Goal: Task Accomplishment & Management: Manage account settings

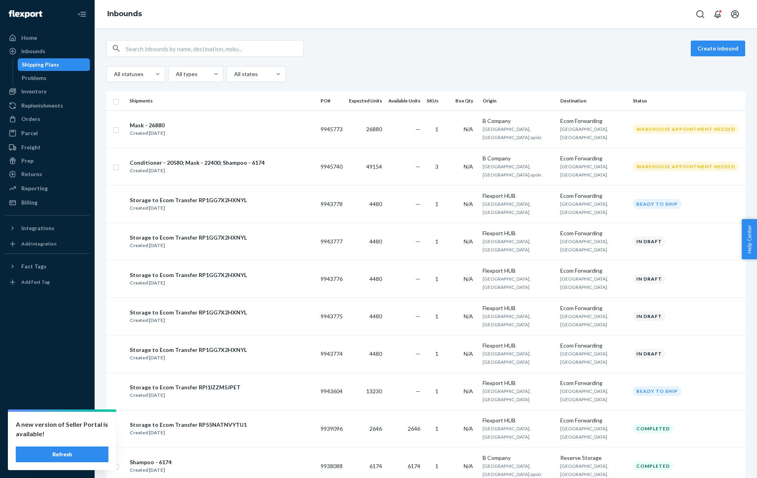
click at [52, 63] on div "Shipping Plans" at bounding box center [40, 65] width 37 height 8
click at [49, 33] on div "Home" at bounding box center [48, 37] width 84 height 11
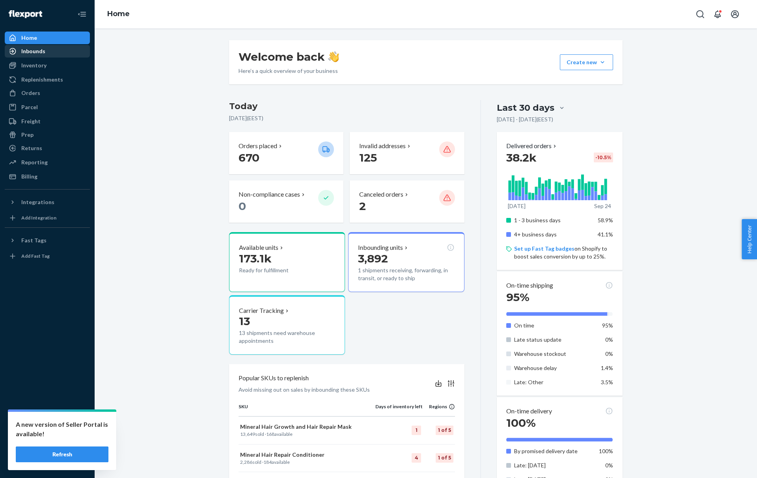
click at [47, 54] on div "Inbounds" at bounding box center [48, 51] width 84 height 11
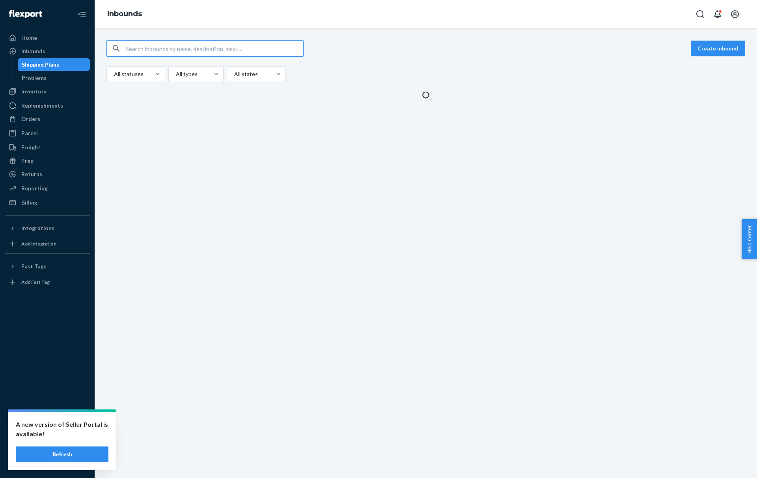
click at [396, 71] on div "All statuses All types All states" at bounding box center [425, 74] width 639 height 16
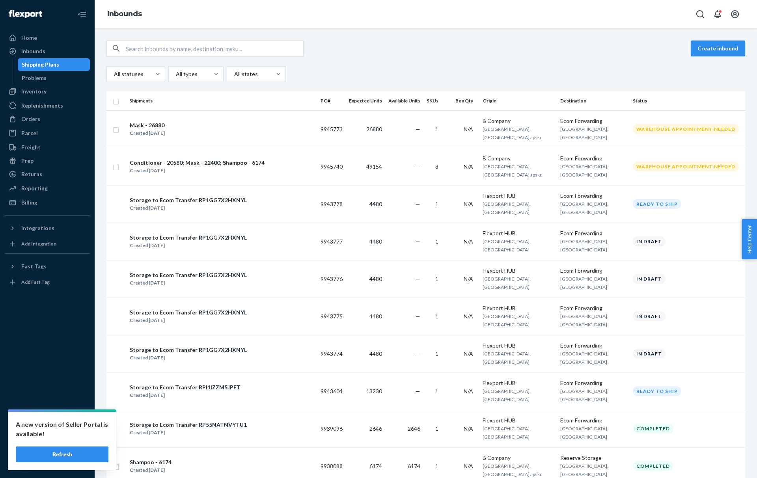
click at [712, 50] on button "Create inbound" at bounding box center [718, 49] width 54 height 16
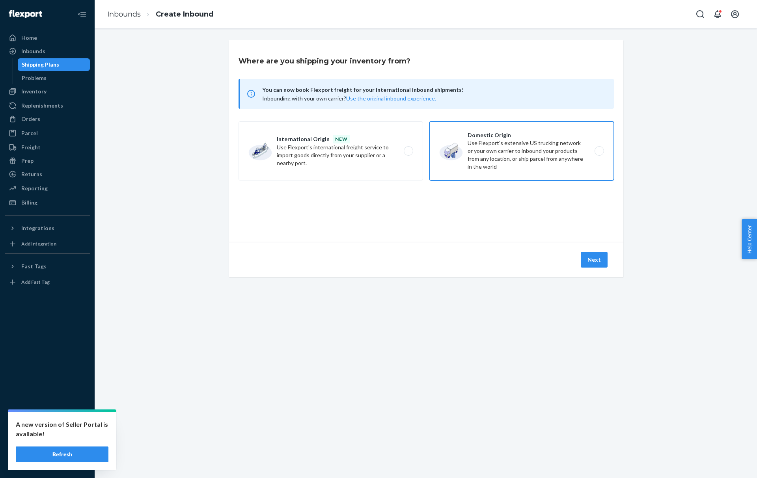
click at [461, 163] on label "Domestic Origin Use Flexport’s extensive US trucking network or your own carrie…" at bounding box center [522, 150] width 185 height 59
click at [599, 154] on input "Domestic Origin Use Flexport’s extensive US trucking network or your own carrie…" at bounding box center [601, 151] width 5 height 5
radio input "true"
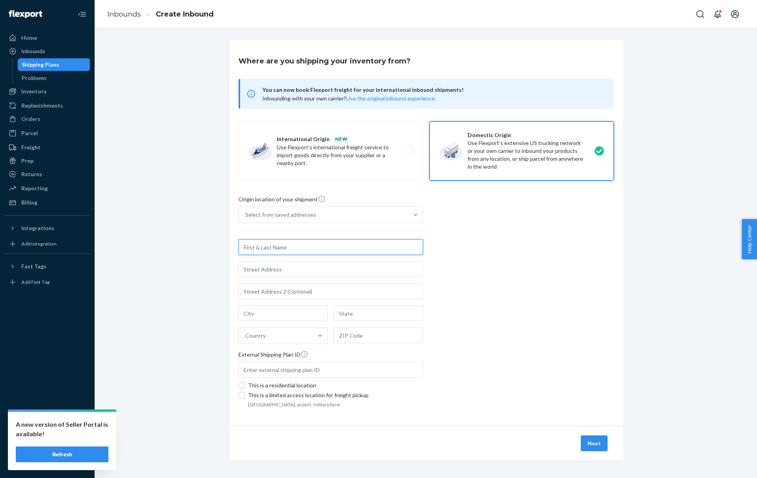
click at [265, 246] on input "text" at bounding box center [331, 247] width 185 height 16
paste input "Steven Mussili"
type input "Steven Mussili"
click at [257, 269] on input "text" at bounding box center [331, 269] width 185 height 16
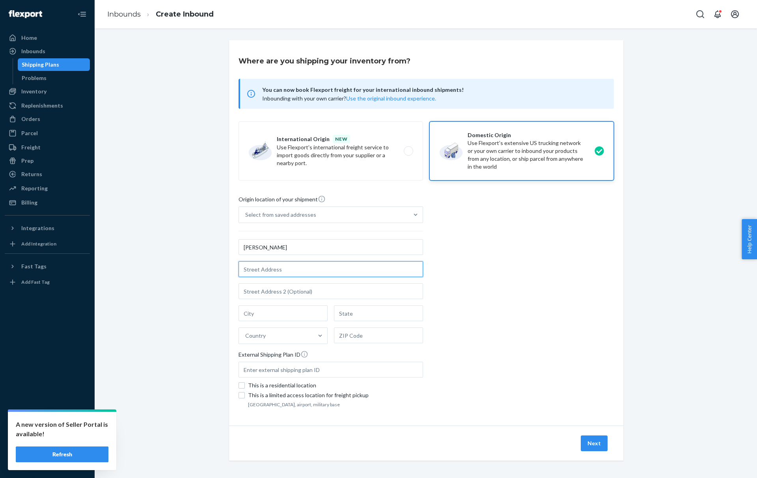
paste input "965 Bethel Ave Ste A"
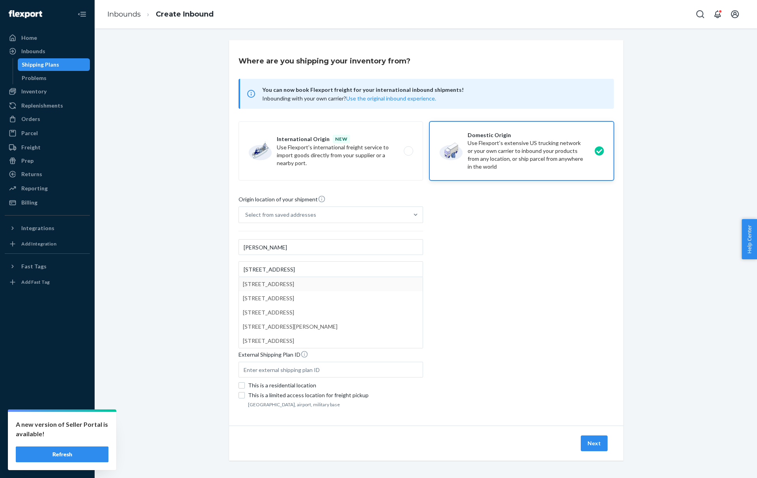
type input "965 Bethel Ave"
type input "unit a"
type input "Pennsauken"
type input "NJ"
type input "08110"
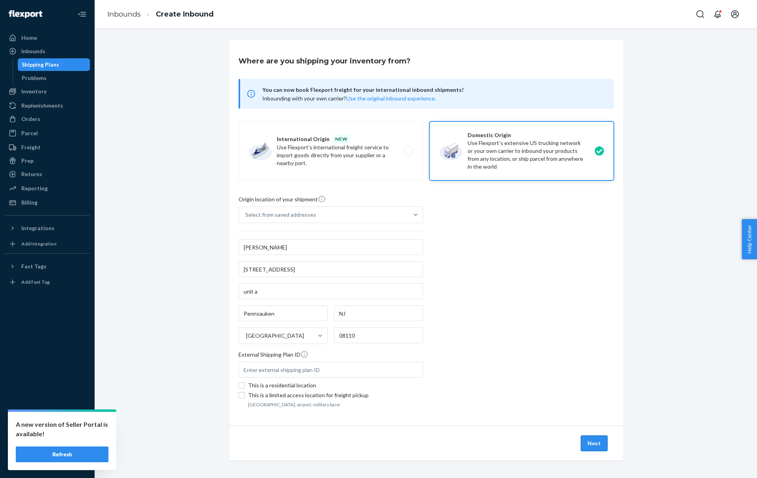
click at [588, 437] on button "Next" at bounding box center [594, 444] width 27 height 16
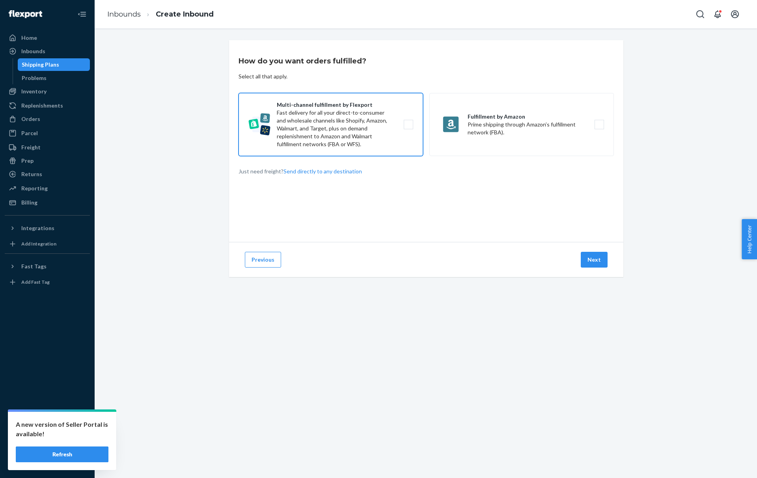
click at [340, 147] on label "Multi-channel fulfillment by Flexport Fast delivery for all your direct-to-cons…" at bounding box center [331, 124] width 185 height 63
click at [408, 127] on input "Multi-channel fulfillment by Flexport Fast delivery for all your direct-to-cons…" at bounding box center [410, 124] width 5 height 5
checkbox input "true"
click at [583, 255] on button "Next" at bounding box center [594, 260] width 27 height 16
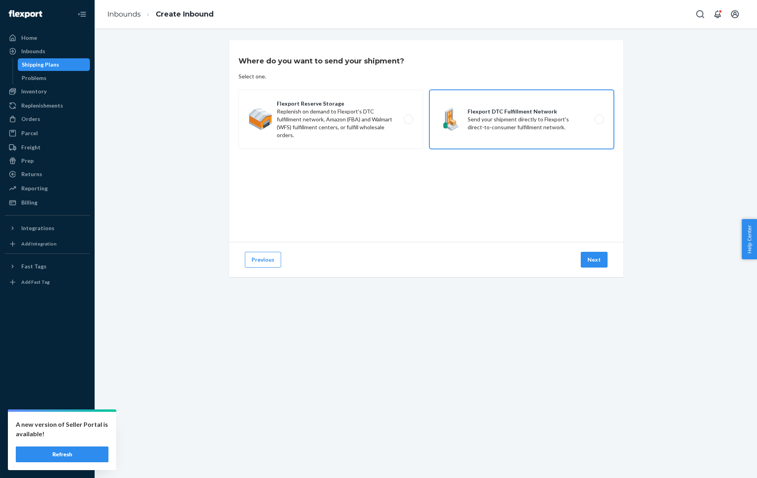
click at [446, 127] on label "Flexport DTC Fulfillment Network Send your shipment directly to Flexport's dire…" at bounding box center [522, 119] width 185 height 59
click at [599, 122] on input "Flexport DTC Fulfillment Network Send your shipment directly to Flexport's dire…" at bounding box center [601, 119] width 5 height 5
radio input "true"
click at [590, 257] on button "Next" at bounding box center [594, 260] width 27 height 16
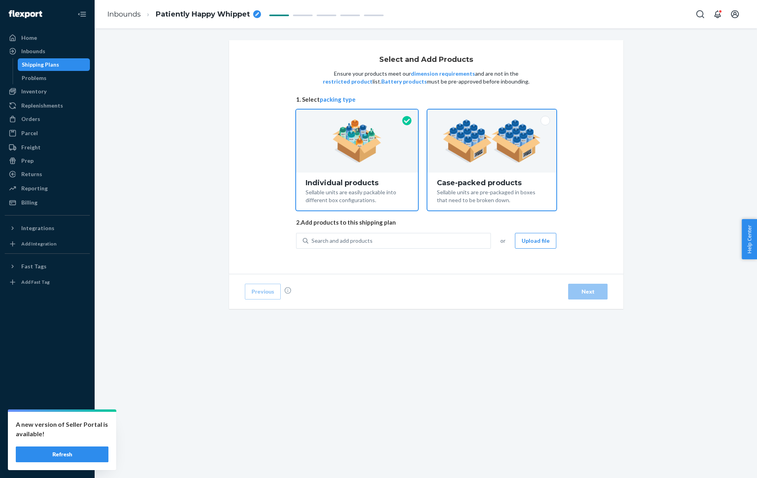
click at [467, 177] on div "Case-packed products Sellable units are pre-packaged in boxes that need to be b…" at bounding box center [492, 192] width 129 height 38
click at [489, 115] on input "Case-packed products Sellable units are pre-packaged in boxes that need to be b…" at bounding box center [491, 112] width 5 height 5
radio input "true"
radio input "false"
click at [432, 235] on div "Search and add products" at bounding box center [399, 241] width 182 height 14
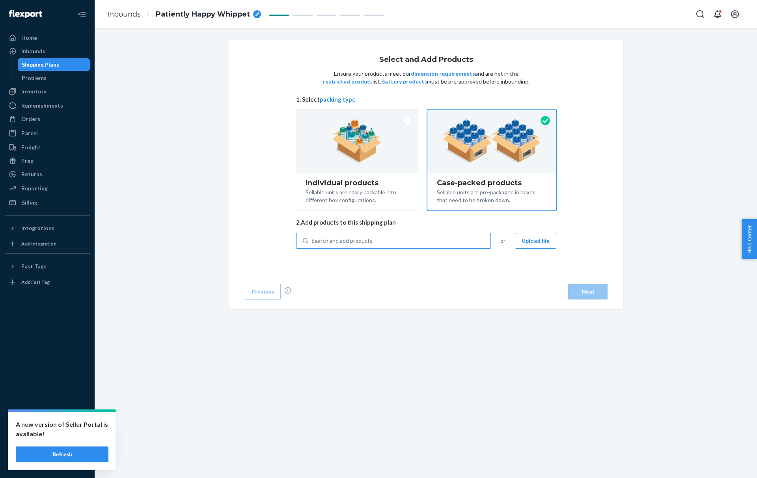
click at [312, 237] on input "Search and add products" at bounding box center [312, 241] width 1 height 8
type input "heat"
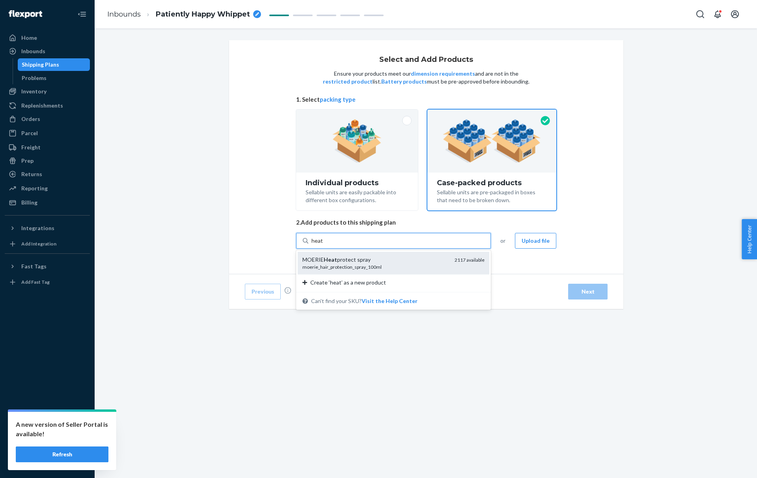
click at [393, 260] on div "MOERIE Heat protect spray" at bounding box center [376, 260] width 146 height 8
click at [323, 245] on input "heat" at bounding box center [317, 241] width 11 height 8
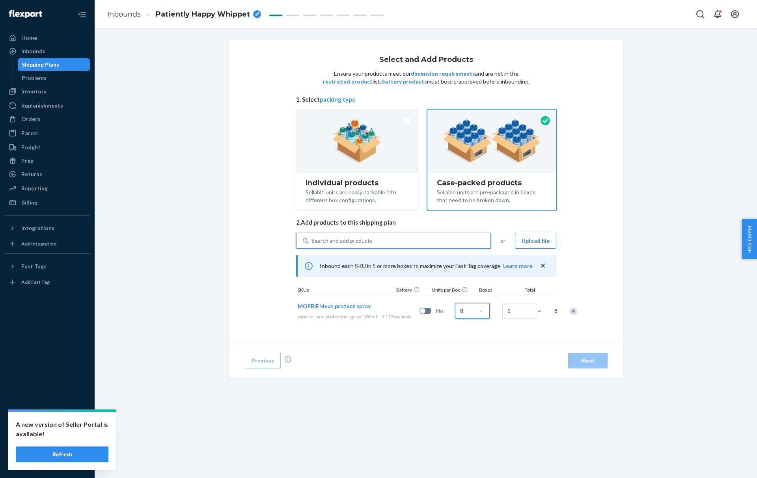
click at [455, 316] on input "8" at bounding box center [472, 311] width 35 height 16
click at [506, 313] on input "1" at bounding box center [523, 314] width 35 height 16
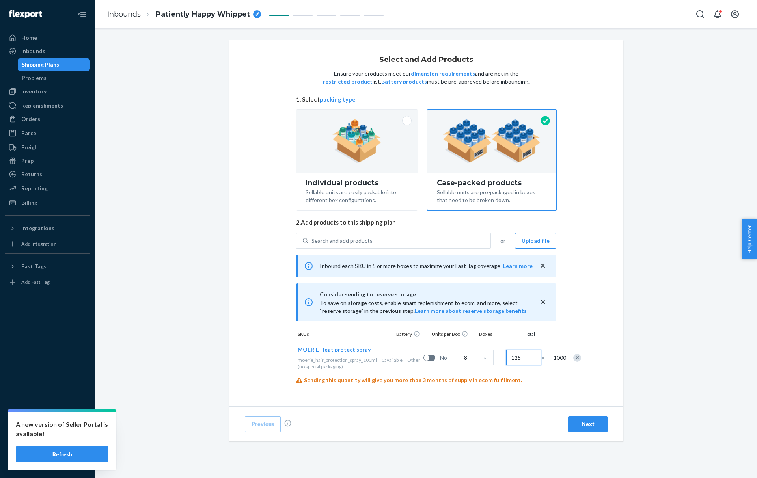
type input "125"
click at [576, 416] on button "Next" at bounding box center [587, 424] width 39 height 16
radio input "true"
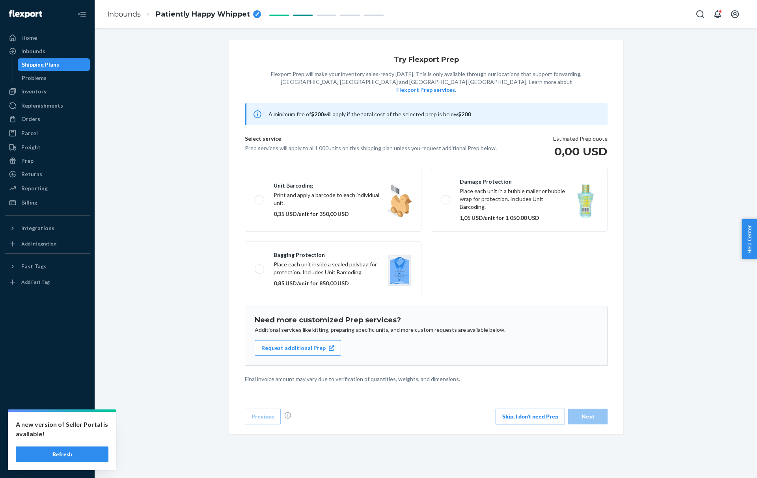
click at [519, 409] on button "Skip, I don't need Prep" at bounding box center [530, 417] width 69 height 16
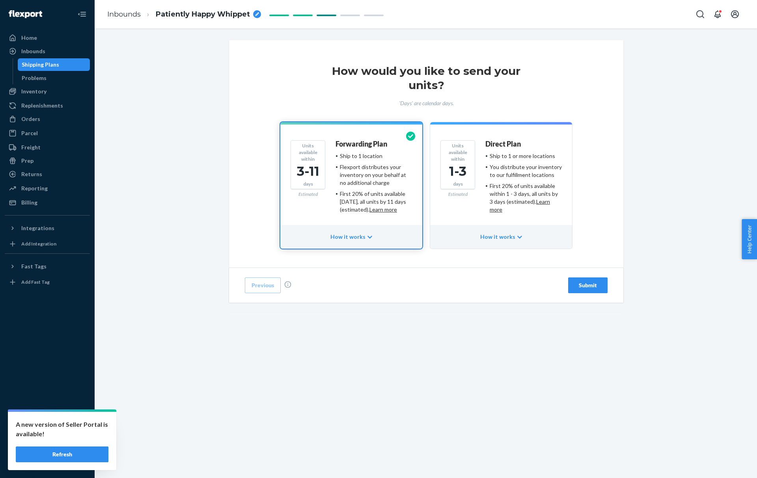
click at [362, 210] on div "First 20% of units available within 3 days, all units by 11 days (estimated). L…" at bounding box center [376, 202] width 72 height 24
click at [576, 284] on div "Submit" at bounding box center [588, 286] width 26 height 8
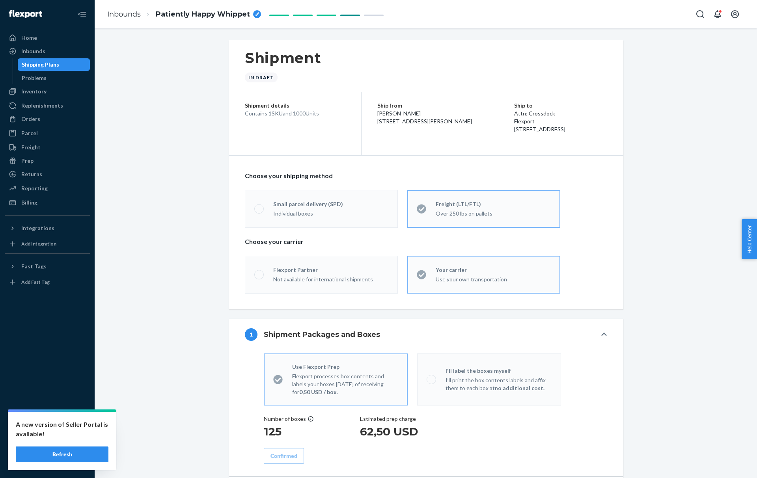
radio input "true"
radio input "false"
radio input "true"
radio input "false"
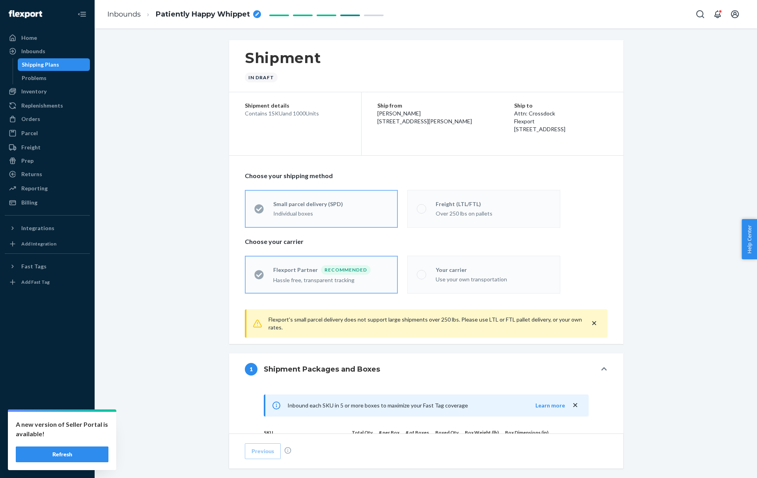
click at [421, 210] on span at bounding box center [421, 208] width 9 height 9
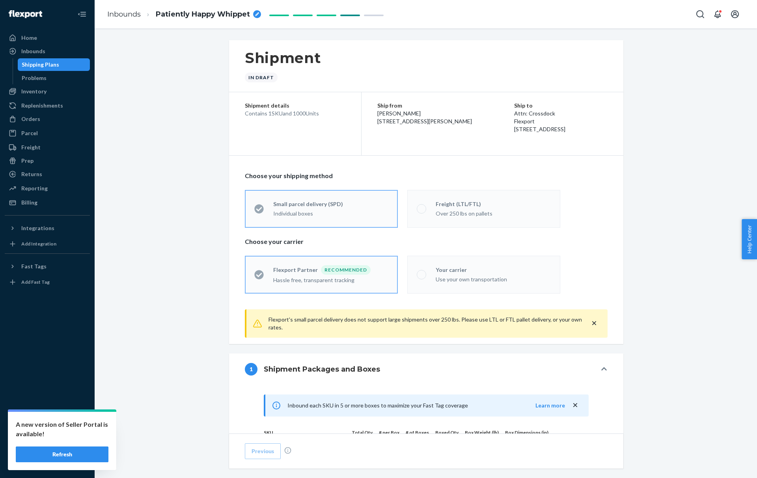
click at [421, 210] on span at bounding box center [421, 208] width 9 height 9
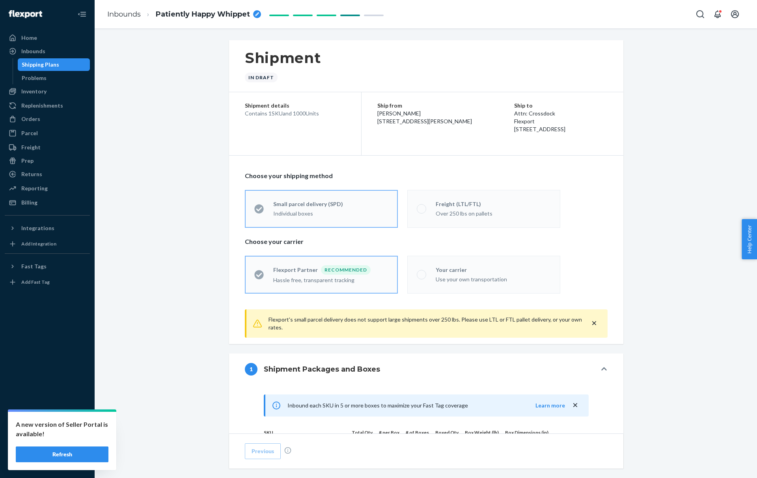
click at [421, 210] on span at bounding box center [421, 208] width 9 height 9
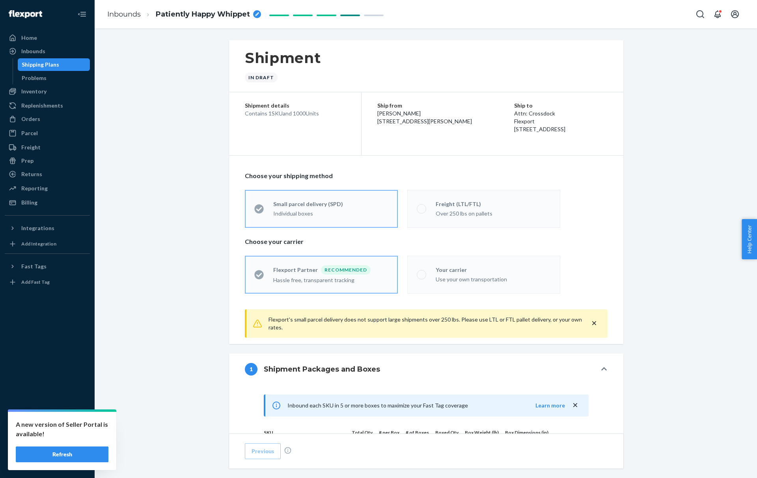
click at [421, 210] on span at bounding box center [421, 208] width 9 height 9
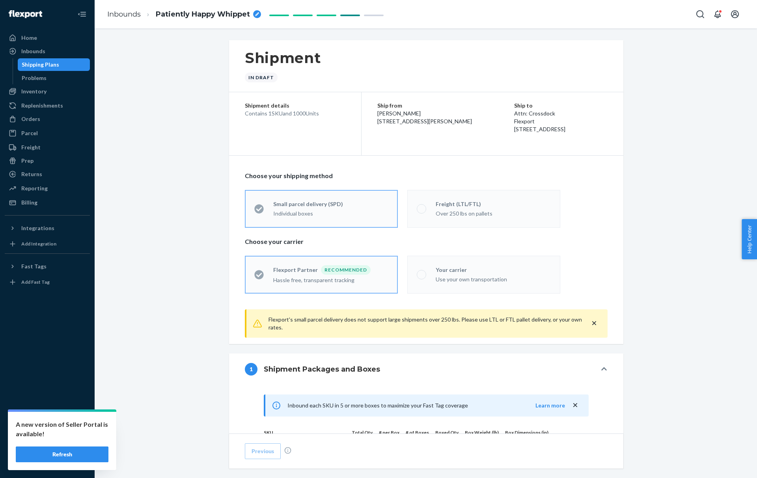
click at [421, 210] on span at bounding box center [421, 208] width 9 height 9
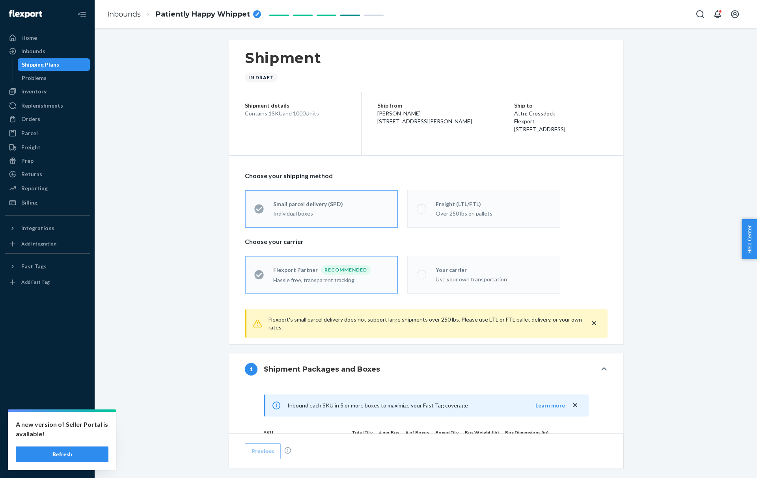
click at [421, 210] on span at bounding box center [421, 208] width 9 height 9
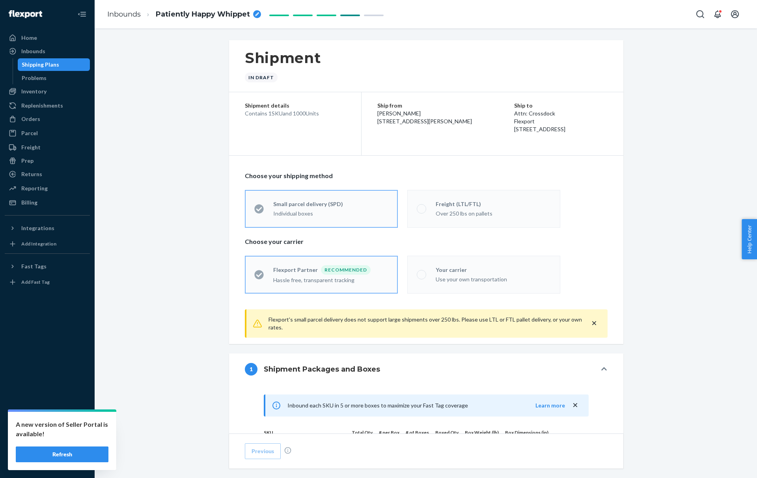
click at [421, 210] on span at bounding box center [421, 208] width 9 height 9
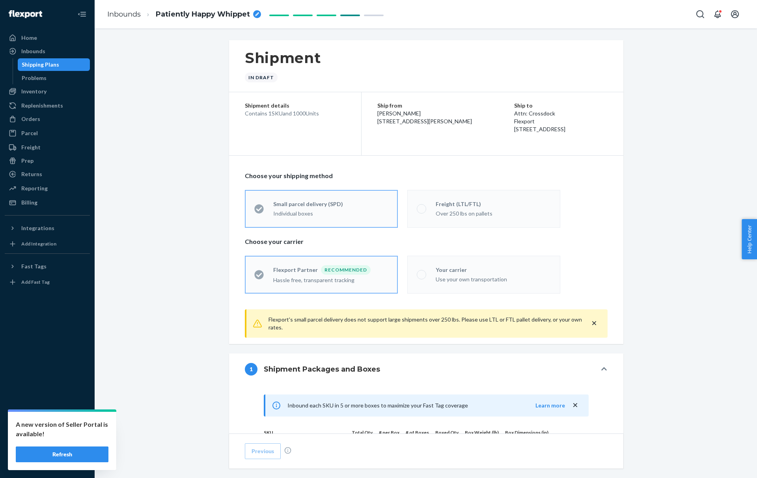
click at [421, 210] on span at bounding box center [421, 208] width 9 height 9
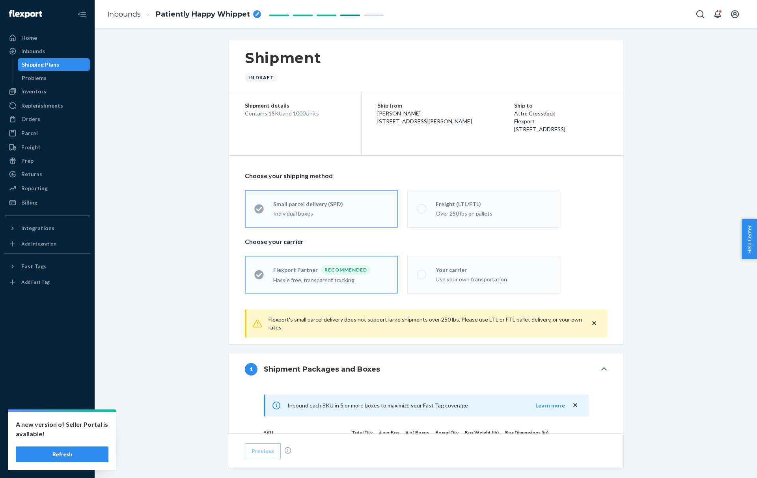
click at [421, 210] on span at bounding box center [421, 208] width 9 height 9
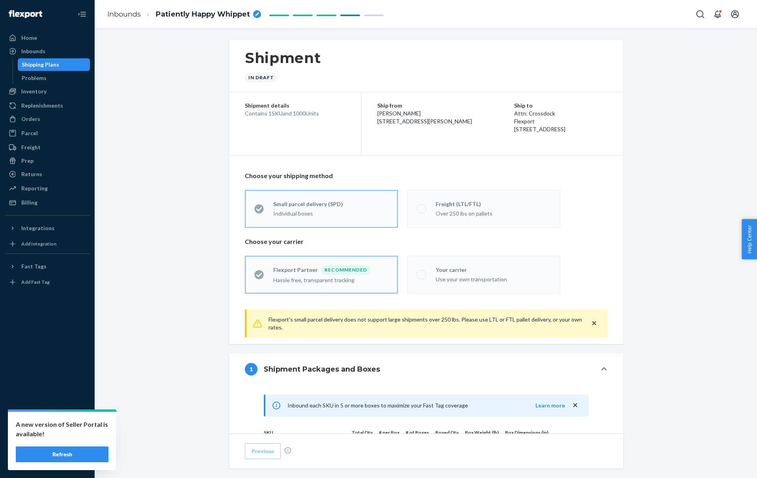
click at [421, 210] on span at bounding box center [421, 208] width 9 height 9
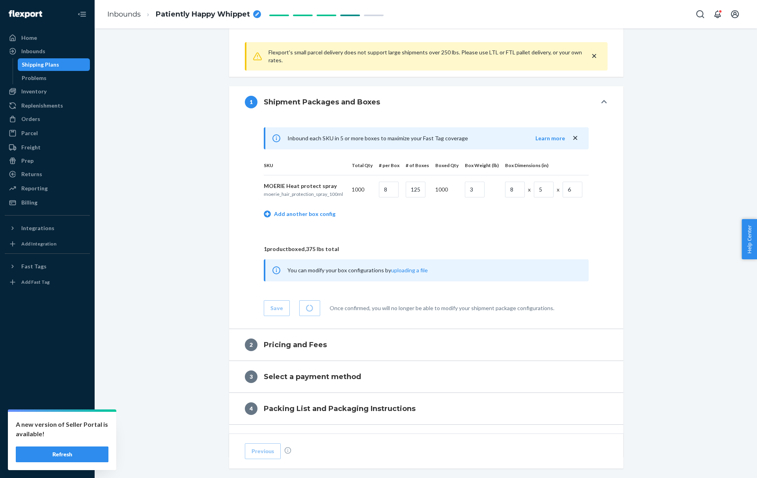
scroll to position [332, 0]
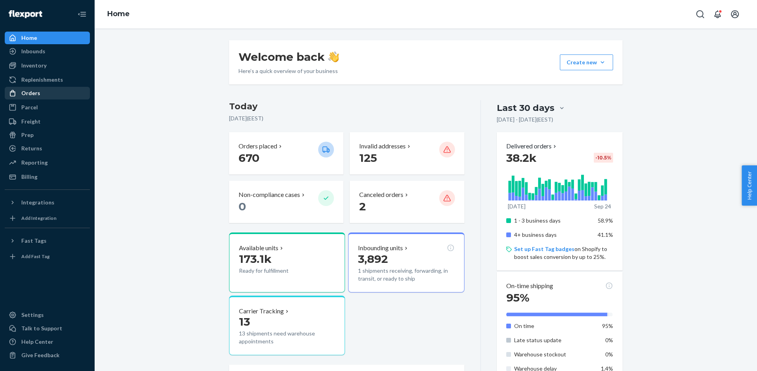
click at [51, 98] on div "Orders" at bounding box center [48, 93] width 84 height 11
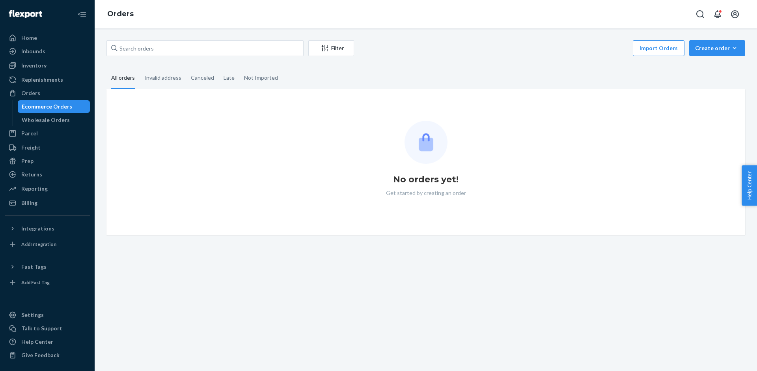
click at [151, 39] on div "Filter Import Orders Create order Ecommerce order Removal order All orders Inva…" at bounding box center [426, 199] width 663 height 342
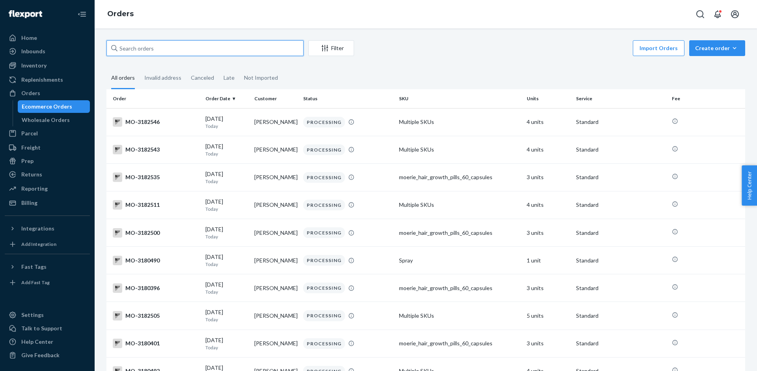
click at [147, 50] on input "text" at bounding box center [204, 48] width 197 height 16
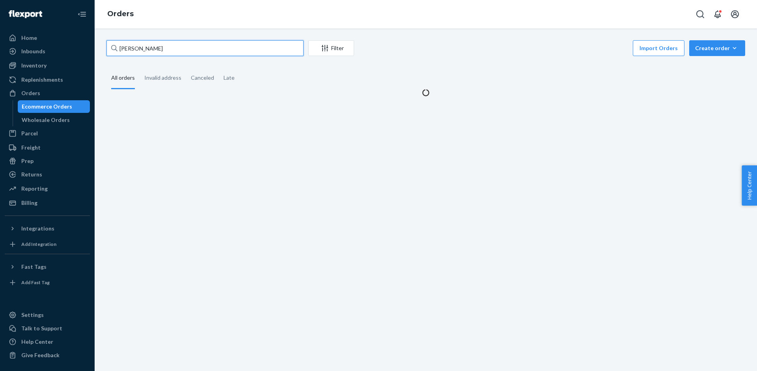
type input "steven mu"
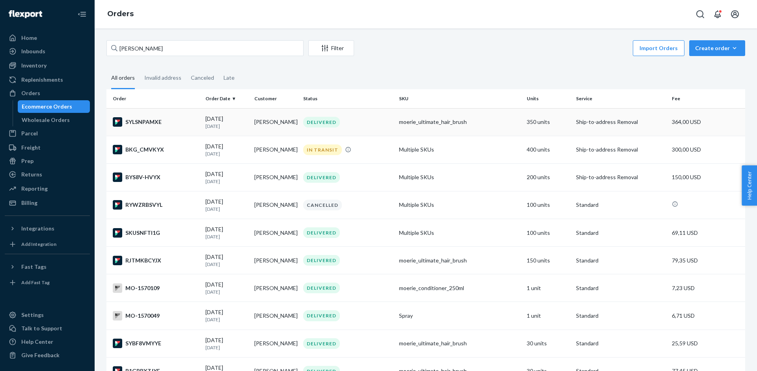
click at [281, 120] on td "Steven Mussili" at bounding box center [275, 122] width 49 height 28
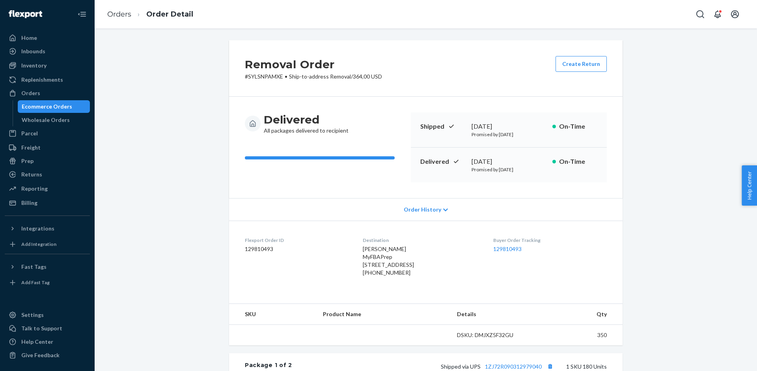
click at [363, 248] on span "Steven Mussili MyFBAPrep 965 Bethel Ave Ste A unit a Pennsauken, NJ 08110-2619 …" at bounding box center [388, 256] width 51 height 22
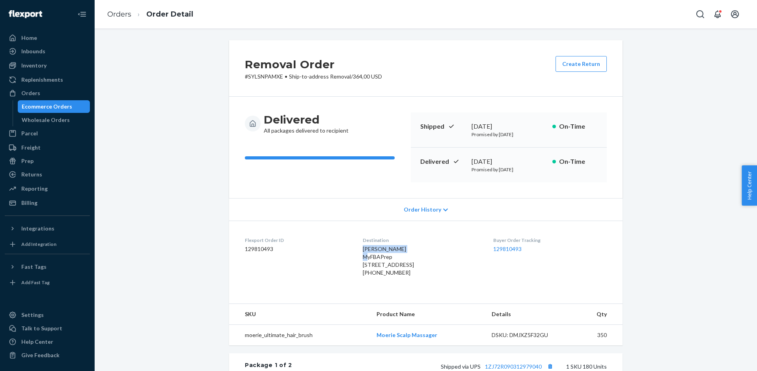
copy span "Steven Mussili"
click at [383, 265] on span "Steven Mussili MyFBAPrep 965 Bethel Ave Ste A unit a Pennsauken, NJ 08110-2619 …" at bounding box center [388, 256] width 51 height 22
copy span "965 Bethel Ave Ste A"
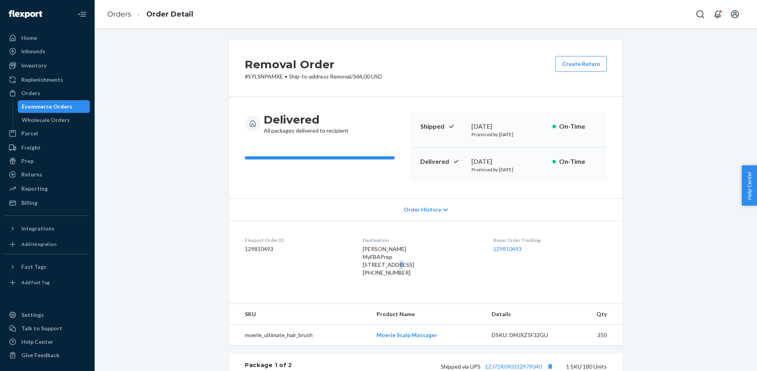
click at [665, 95] on div "Removal Order # SYLSNPAMXE • Ship-to-address Removal / 364,00 USD Create Return…" at bounding box center [426, 351] width 651 height 622
click at [466, 39] on div "Removal Order # SYLSNPAMXE • Ship-to-address Removal / 364,00 USD Create Return…" at bounding box center [426, 199] width 663 height 342
click at [203, 99] on div "Removal Order # SYLSNPAMXE • Ship-to-address Removal / 364,00 USD Create Return…" at bounding box center [426, 351] width 651 height 622
click at [209, 138] on div "Removal Order # SYLSNPAMXE • Ship-to-address Removal / 364,00 USD Create Return…" at bounding box center [426, 351] width 651 height 622
click at [652, 167] on div "Removal Order # SYLSNPAMXE • Ship-to-address Removal / 364,00 USD Create Return…" at bounding box center [426, 351] width 651 height 622
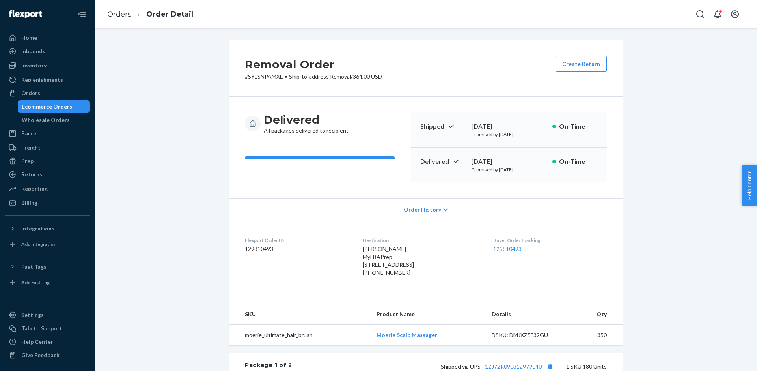
click at [665, 177] on div "Removal Order # SYLSNPAMXE • Ship-to-address Removal / 364,00 USD Create Return…" at bounding box center [426, 351] width 651 height 622
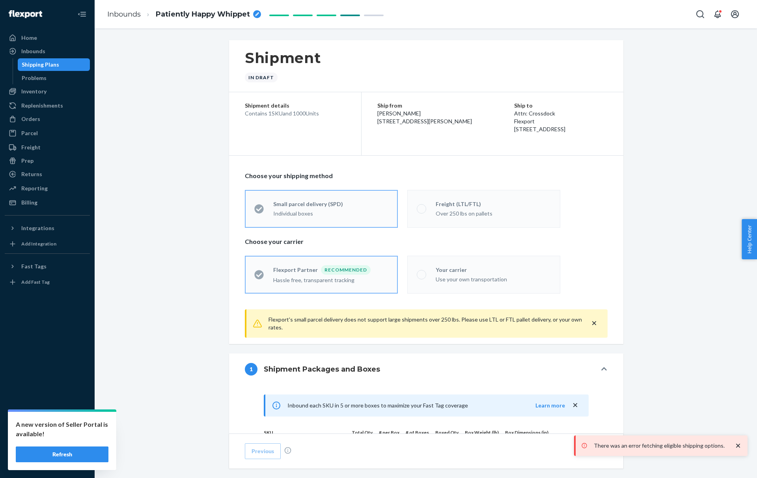
scroll to position [332, 0]
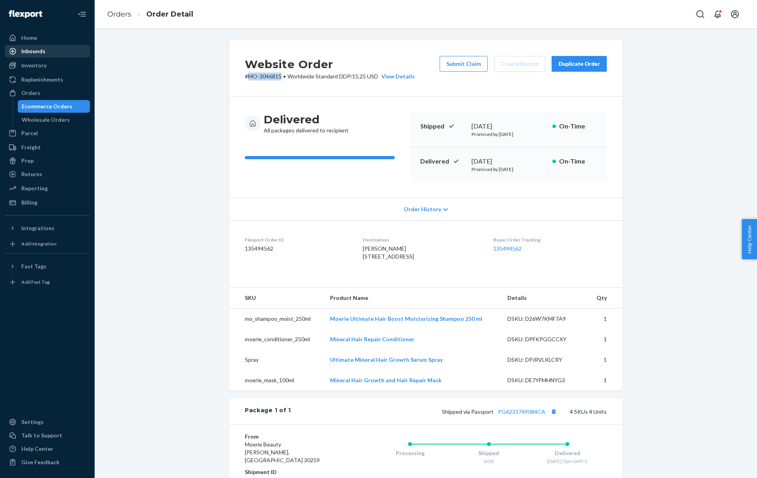
click at [48, 46] on div "Inbounds" at bounding box center [48, 51] width 84 height 11
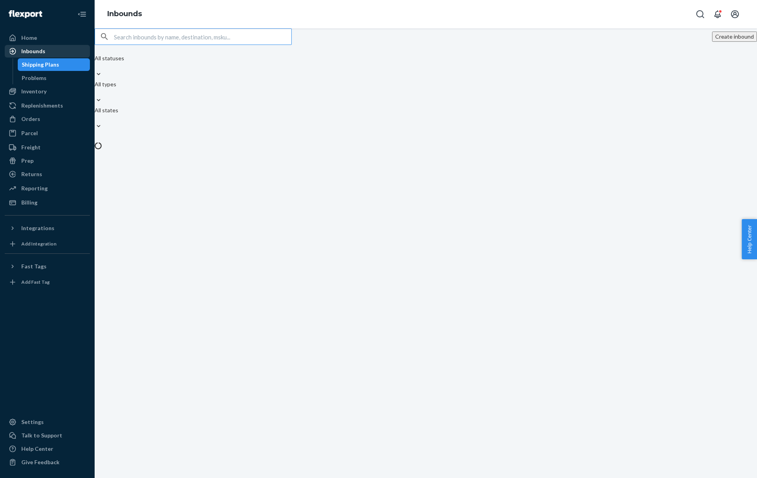
click at [48, 47] on div "Inbounds" at bounding box center [48, 51] width 84 height 11
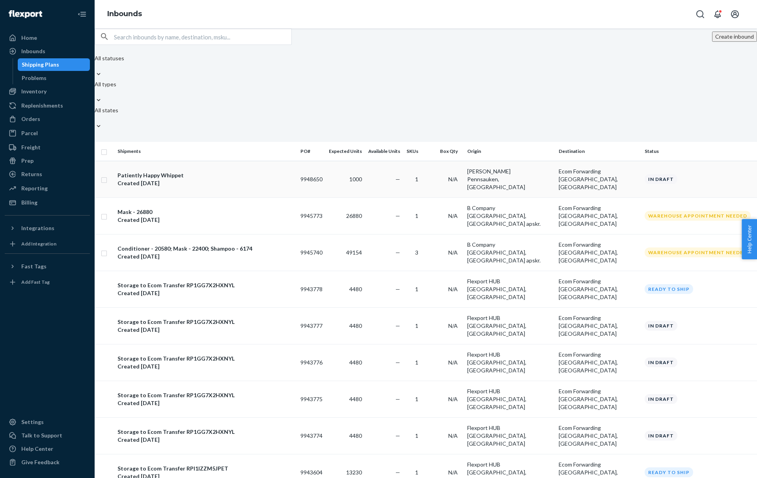
click at [294, 172] on div "Patiently Happy Whippet Created Sep 24, 2025" at bounding box center [206, 180] width 177 height 16
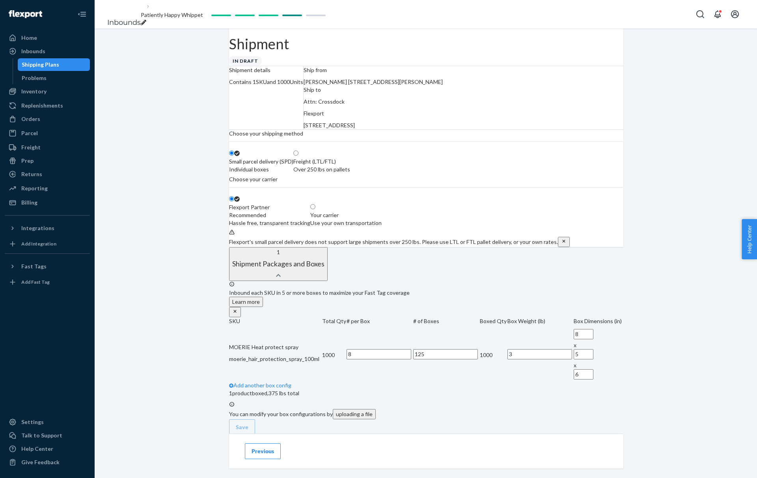
click at [299, 157] on span at bounding box center [299, 153] width 0 height 7
click at [299, 156] on input "Freight (LTL/FTL) Over 250 lbs on pallets" at bounding box center [295, 153] width 5 height 5
radio input "true"
radio input "false"
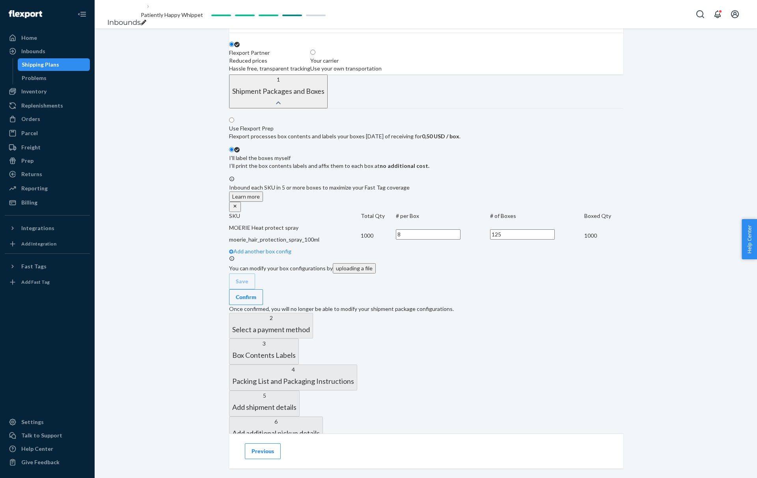
scroll to position [155, 0]
click at [234, 123] on span at bounding box center [234, 119] width 0 height 7
click at [234, 122] on input "Use Flexport Prep Flexport processes box contents and labels your boxes within …" at bounding box center [231, 119] width 5 height 5
radio input "true"
radio input "false"
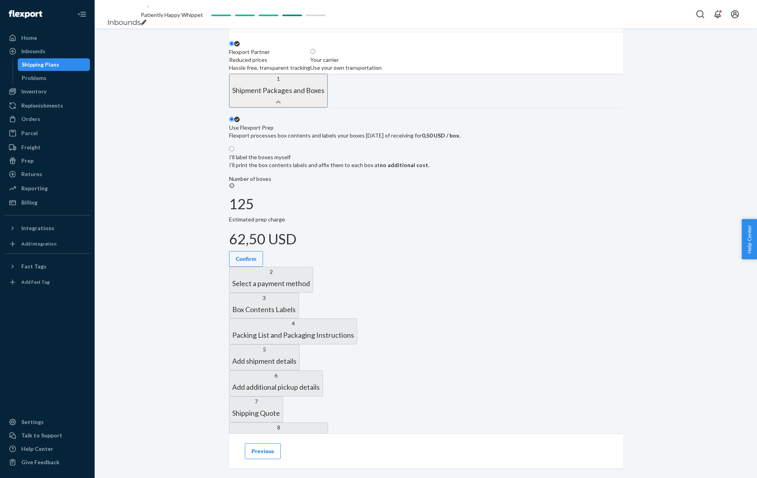
click at [226, 296] on div "Shipment In draft Shipment details Contains 1 SKU and 1000 Units Ship from Stev…" at bounding box center [425, 192] width 405 height 638
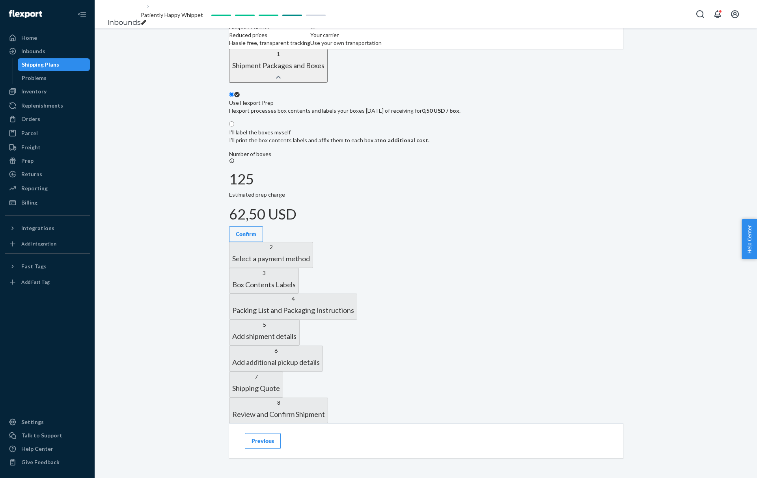
scroll to position [184, 0]
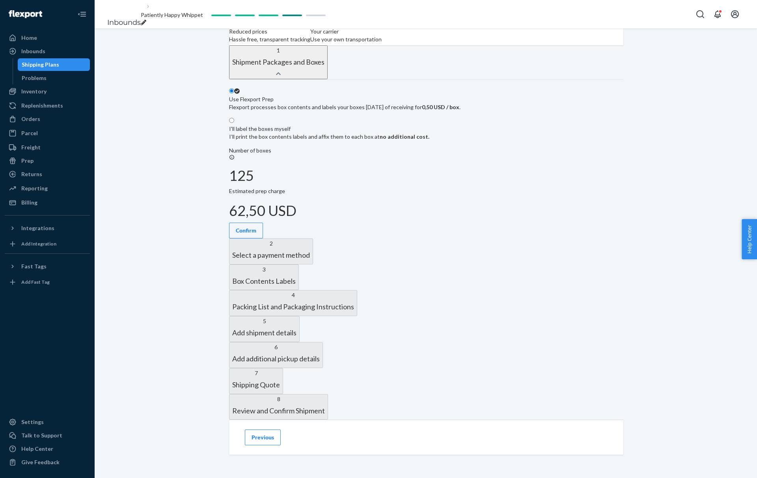
click at [263, 239] on button "Confirm" at bounding box center [246, 231] width 34 height 16
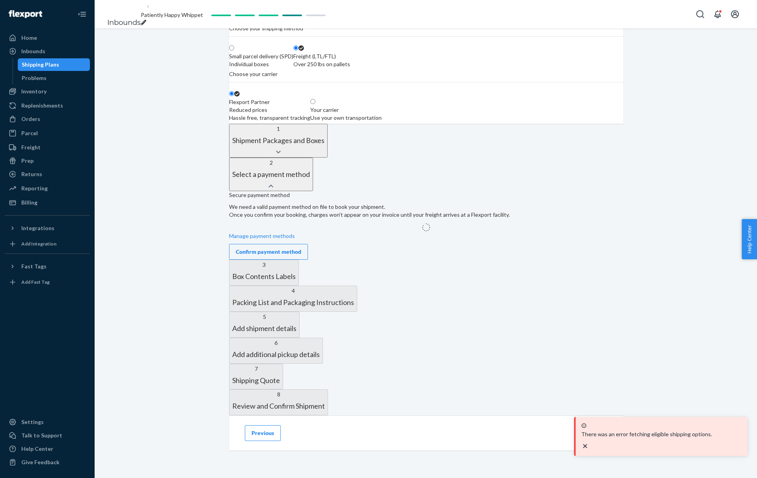
click at [283, 256] on div "Confirm payment method" at bounding box center [268, 252] width 65 height 8
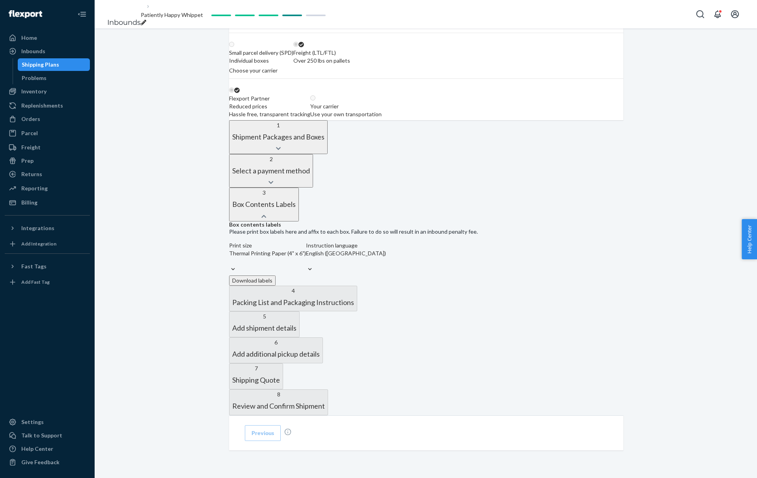
click at [203, 17] on div "Patiently Happy Whippet" at bounding box center [172, 19] width 62 height 16
drag, startPoint x: 228, startPoint y: 14, endPoint x: 179, endPoint y: 15, distance: 49.3
click at [179, 15] on input "Patiently Happy Whippet" at bounding box center [173, 15] width 65 height 10
click at [164, 15] on input "PHeat protection -1000 units" at bounding box center [173, 15] width 65 height 10
type input "Heat protection -1000 units"
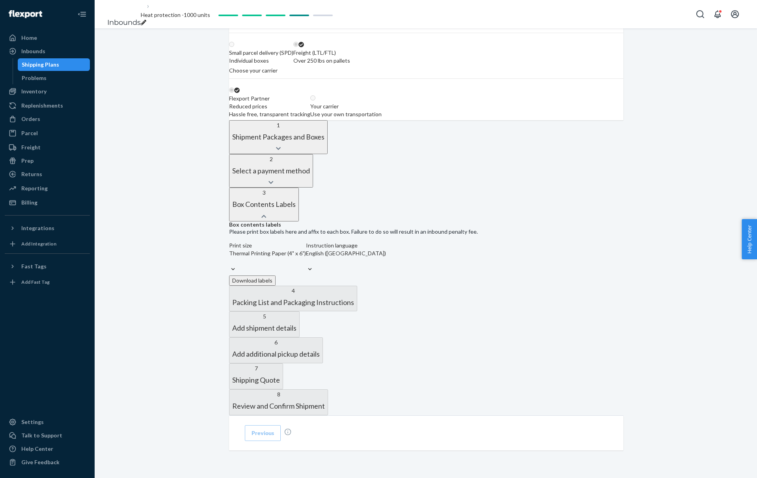
click at [222, 127] on div "Shipment In draft Shipment details Contains 1 SKU and 1000 Units Ship from Stev…" at bounding box center [426, 199] width 663 height 559
click at [276, 286] on button "Download labels" at bounding box center [252, 281] width 47 height 10
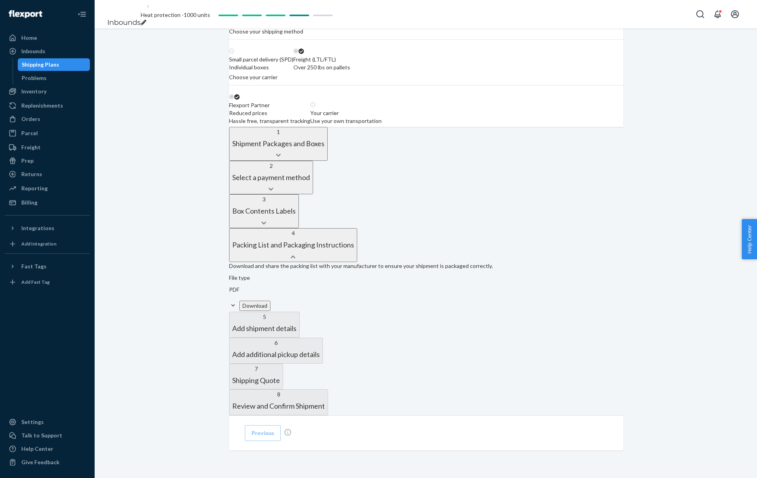
click at [271, 311] on button "Download" at bounding box center [254, 306] width 31 height 10
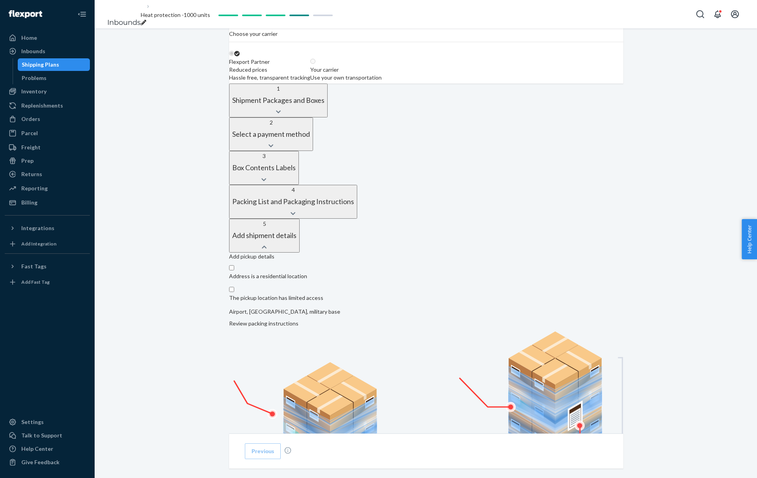
scroll to position [149, 0]
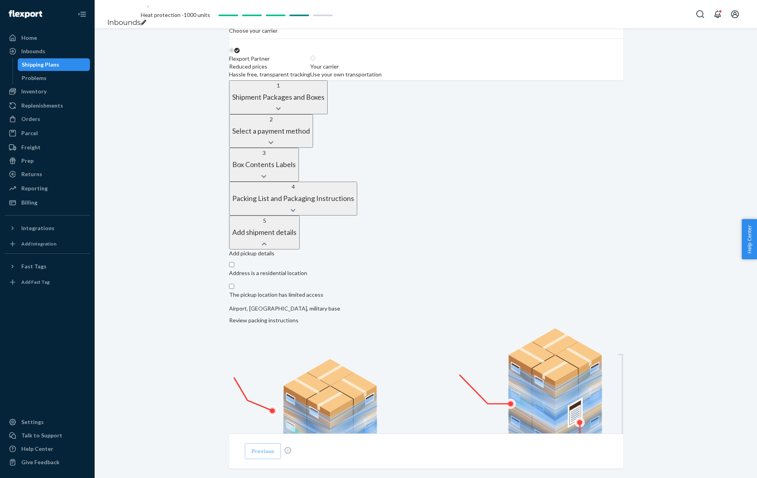
click at [207, 246] on div "Shipment In draft Shipment details Contains 1 SKU and 1000 Units Ship from Stev…" at bounding box center [426, 304] width 663 height 849
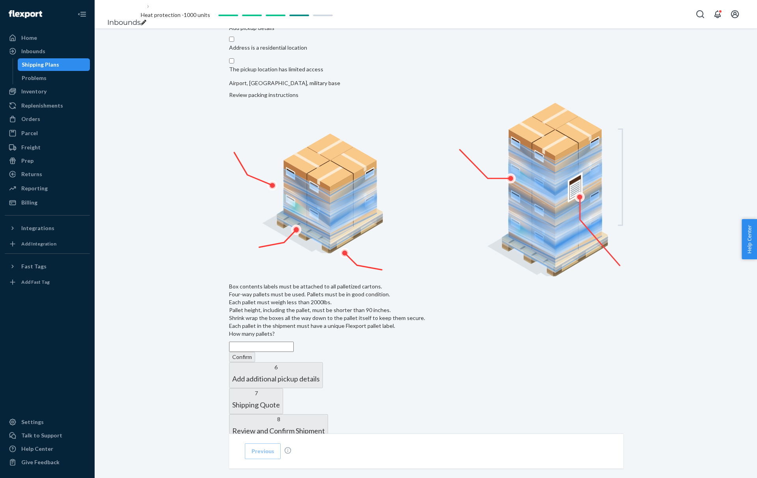
scroll to position [375, 0]
click at [272, 352] on input "text" at bounding box center [261, 347] width 65 height 10
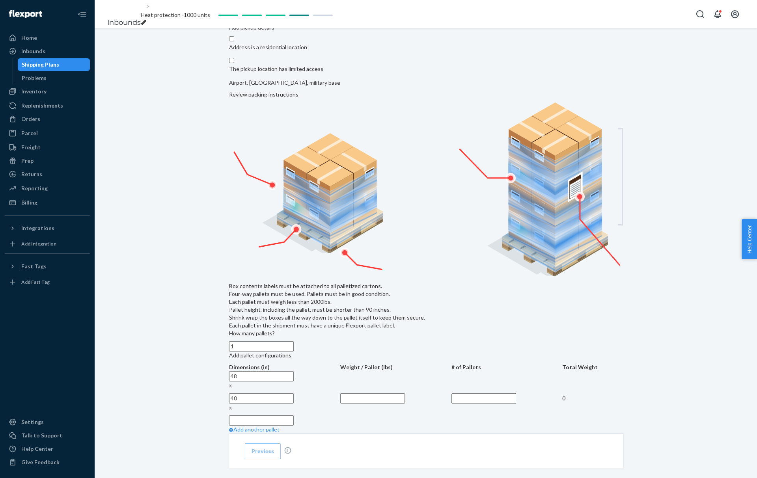
type input "1"
click at [241, 367] on div "Add pickup details Address is a residential location The pickup location has li…" at bounding box center [426, 238] width 394 height 428
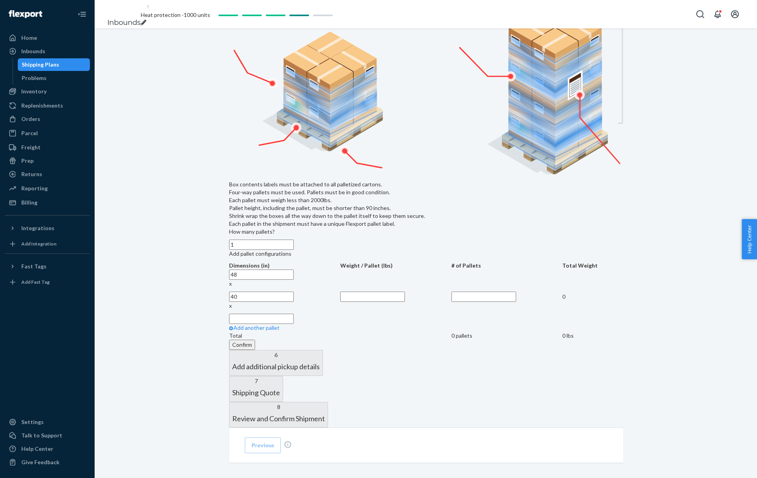
scroll to position [477, 0]
click at [294, 323] on input "text" at bounding box center [261, 318] width 65 height 10
type input "27"
click at [383, 301] on input "text" at bounding box center [372, 296] width 65 height 10
type input "420"
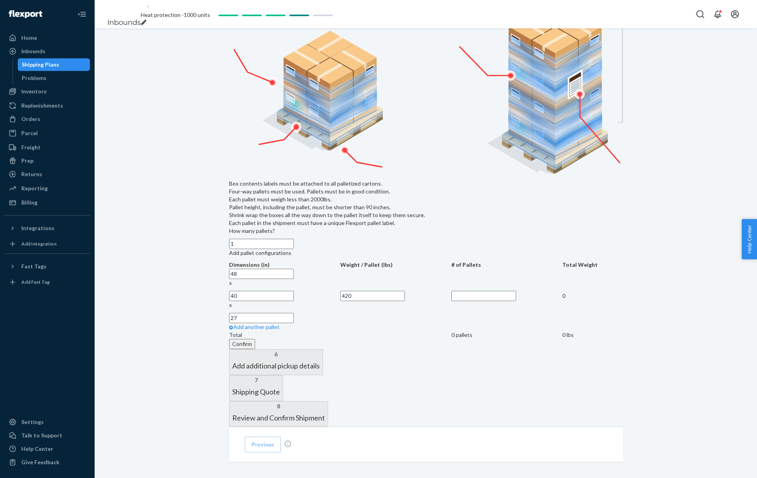
click at [452, 301] on input "text" at bounding box center [484, 296] width 65 height 10
type input "1"
click at [255, 349] on button "Confirm" at bounding box center [242, 344] width 26 height 10
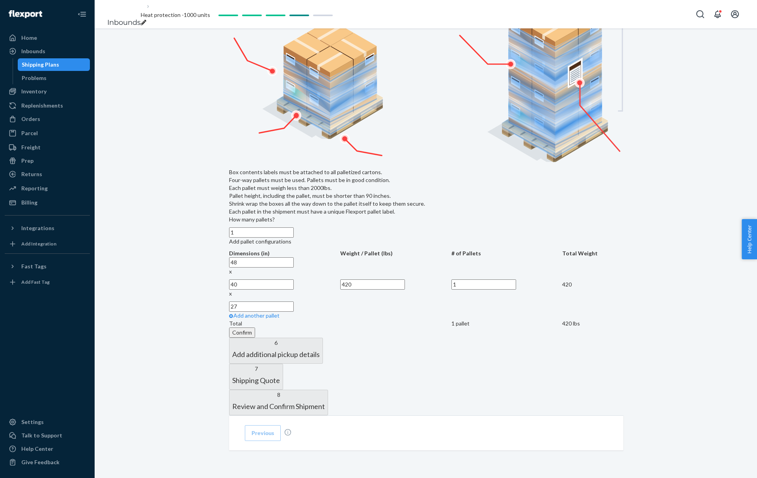
scroll to position [496, 0]
click at [255, 338] on button "Confirm" at bounding box center [242, 333] width 26 height 10
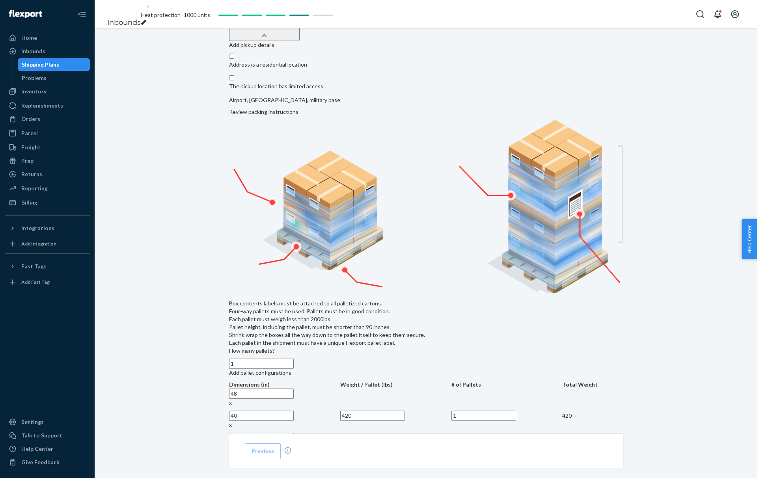
scroll to position [0, 0]
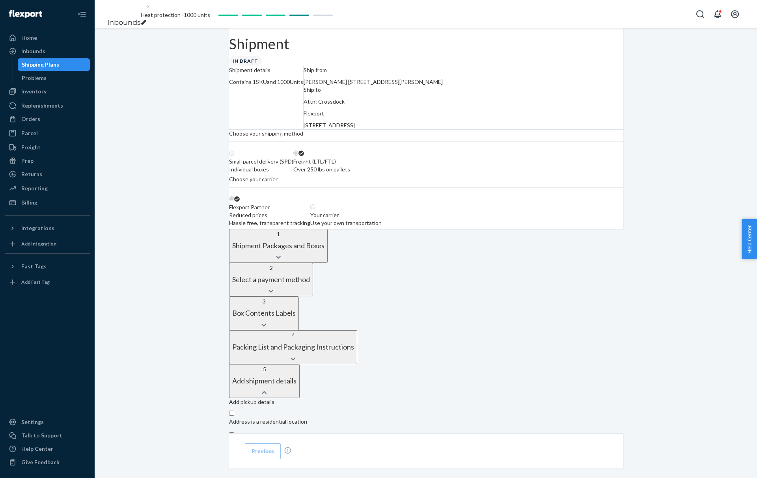
click at [399, 170] on div "Choose your shipping method Small parcel delivery (SPD) Individual boxes Freigh…" at bounding box center [426, 179] width 394 height 99
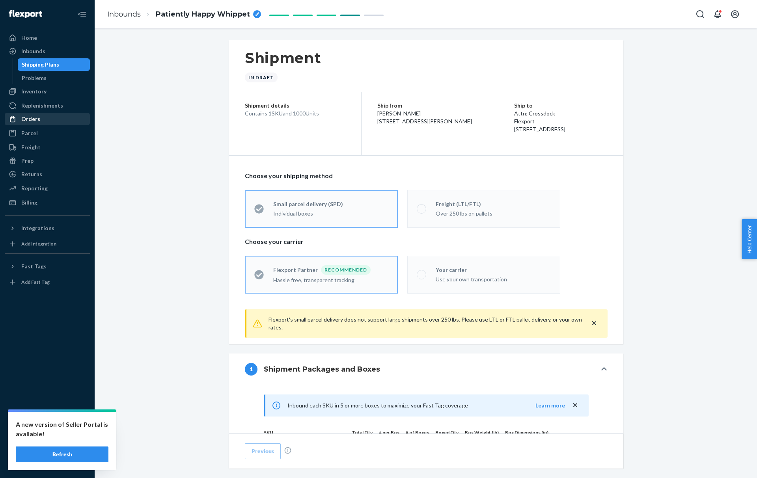
click at [55, 125] on link "Orders" at bounding box center [47, 119] width 85 height 13
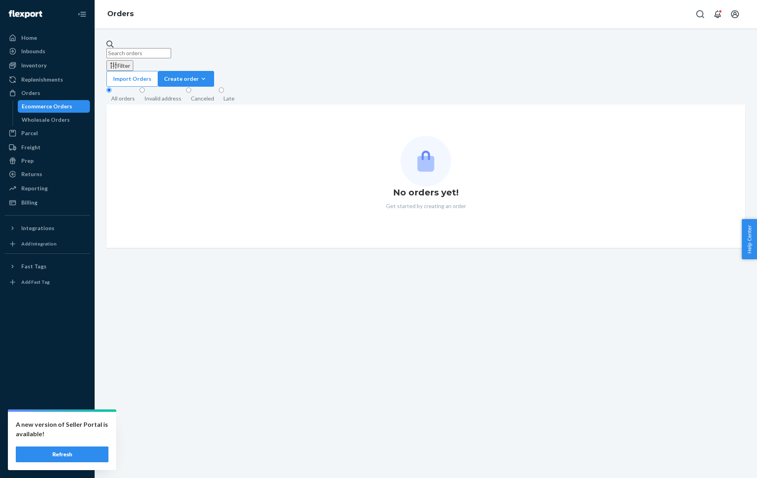
click at [171, 54] on input "text" at bounding box center [138, 53] width 65 height 10
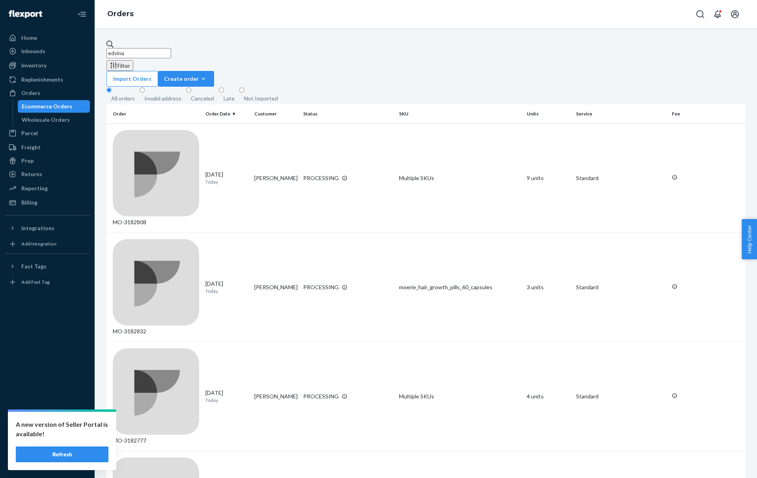
type input "edvinas"
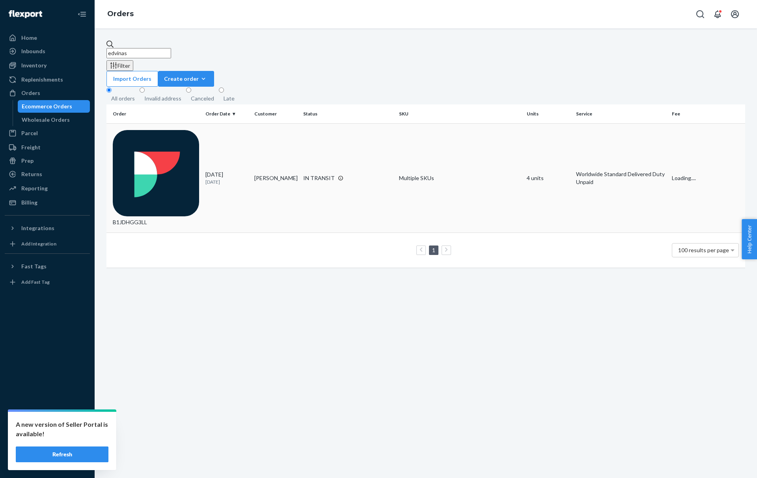
click at [247, 179] on p "[DATE]" at bounding box center [226, 182] width 43 height 7
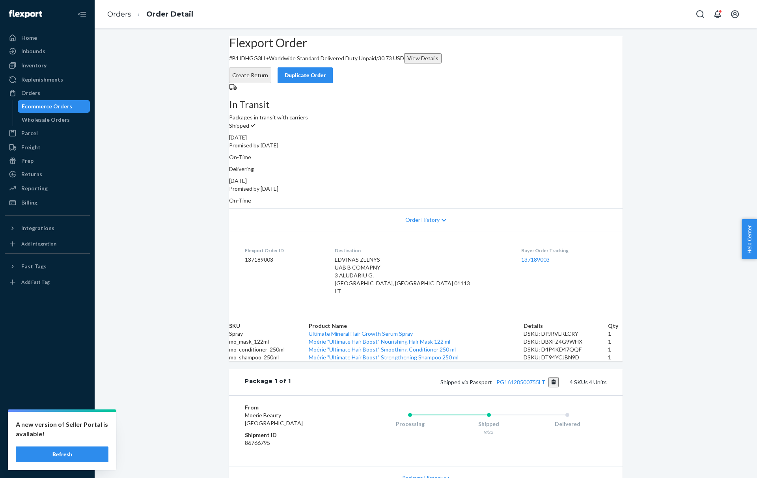
scroll to position [174, 0]
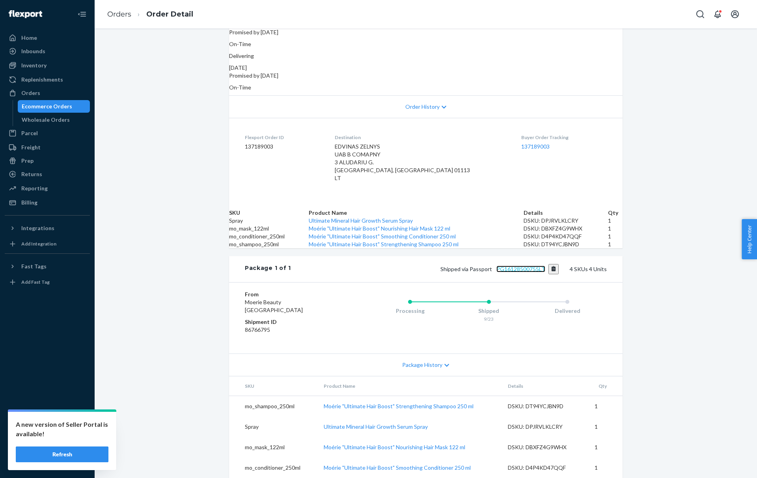
click at [513, 266] on link "PG16128500755LT" at bounding box center [521, 269] width 49 height 7
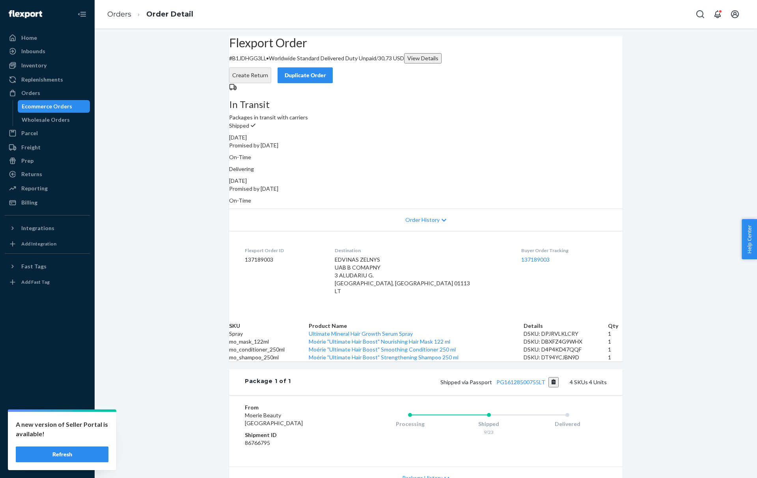
click at [512, 82] on div "Flexport Order # B1JDHGG3LL • Worldwide Standard Delivered Duty Unpaid / 30,73 …" at bounding box center [426, 59] width 394 height 47
click at [326, 71] on div "Duplicate Order" at bounding box center [305, 75] width 42 height 8
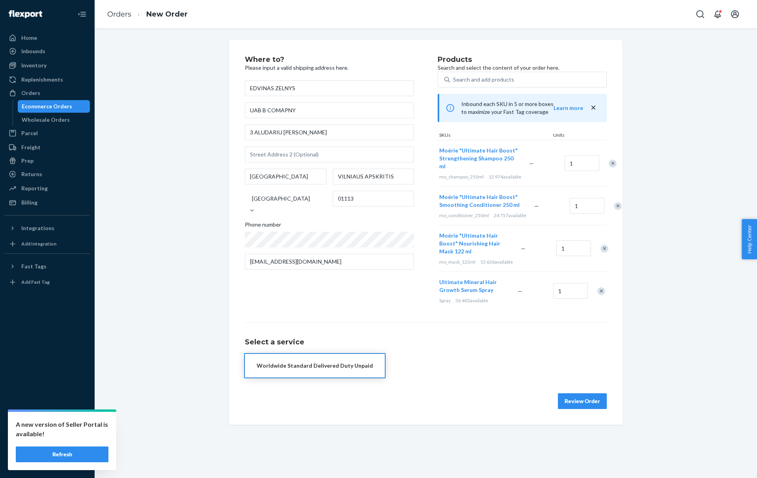
click at [491, 378] on div "Worldwide Standard Delivered Duty Unpaid" at bounding box center [426, 366] width 362 height 24
click at [580, 409] on button "Review Order" at bounding box center [582, 402] width 49 height 16
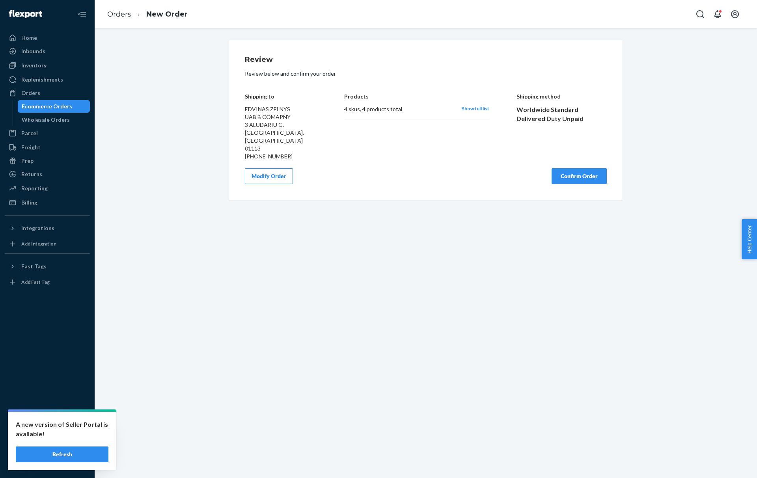
click at [570, 169] on button "Confirm Order" at bounding box center [579, 176] width 55 height 16
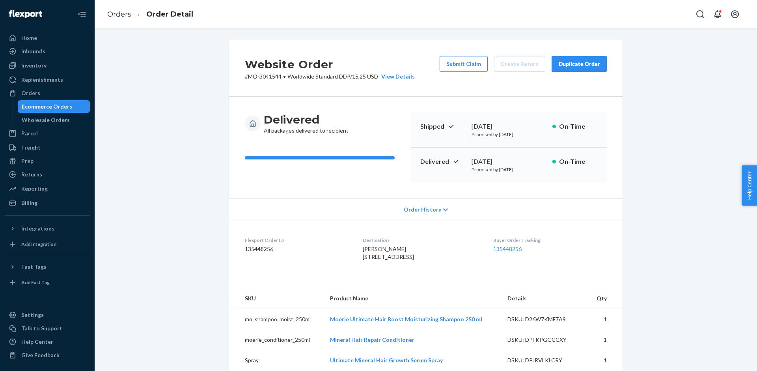
click at [252, 77] on p "# MO-3041544 • Worldwide Standard DDP / 15,25 USD View Details" at bounding box center [330, 77] width 170 height 8
drag, startPoint x: 250, startPoint y: 77, endPoint x: 282, endPoint y: 77, distance: 31.6
click at [282, 77] on p "# MO-3041544 • Worldwide Standard DDP / 15,25 USD View Details" at bounding box center [330, 77] width 170 height 8
copy p "MO-3041544"
